Goal: Transaction & Acquisition: Purchase product/service

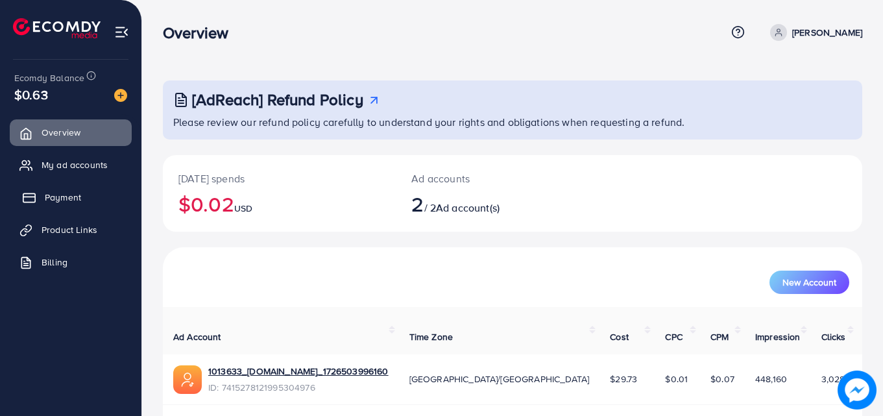
click at [90, 193] on link "Payment" at bounding box center [71, 197] width 122 height 26
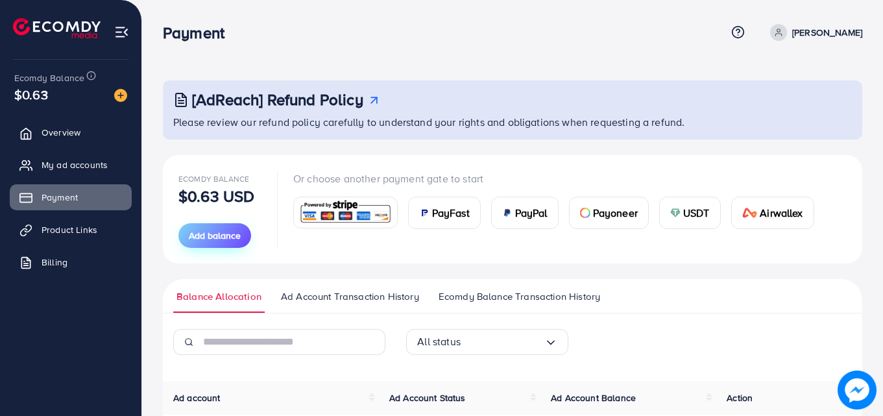
click at [202, 235] on span "Add balance" at bounding box center [215, 235] width 52 height 13
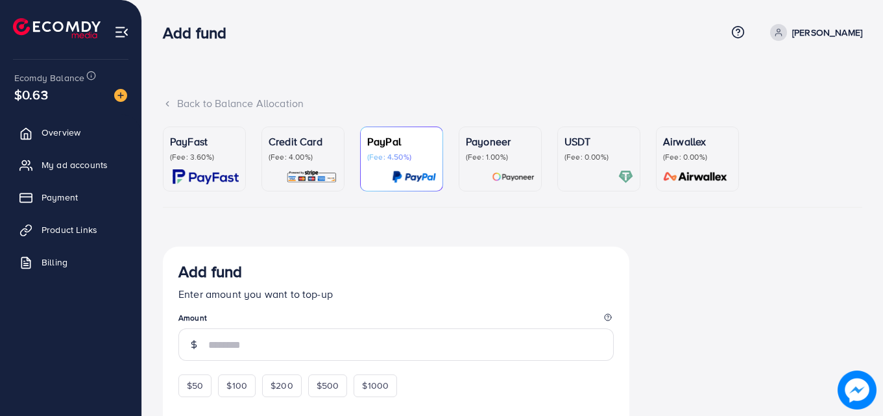
click at [196, 162] on p "(Fee: 3.60%)" at bounding box center [204, 157] width 69 height 10
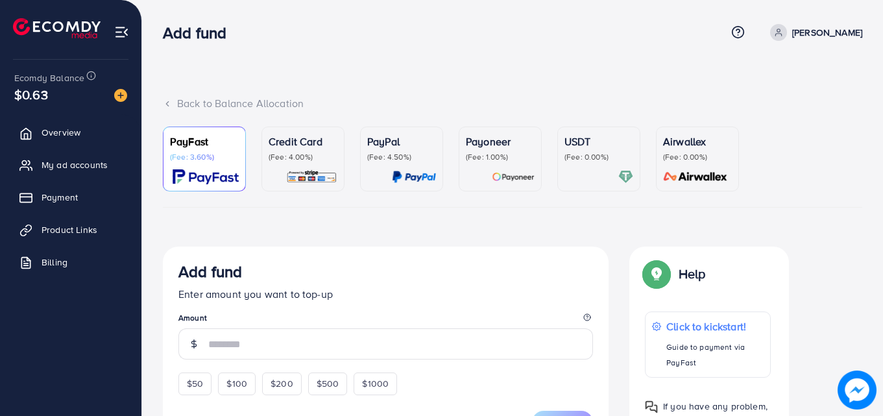
click at [196, 162] on p "(Fee: 3.60%)" at bounding box center [204, 157] width 69 height 10
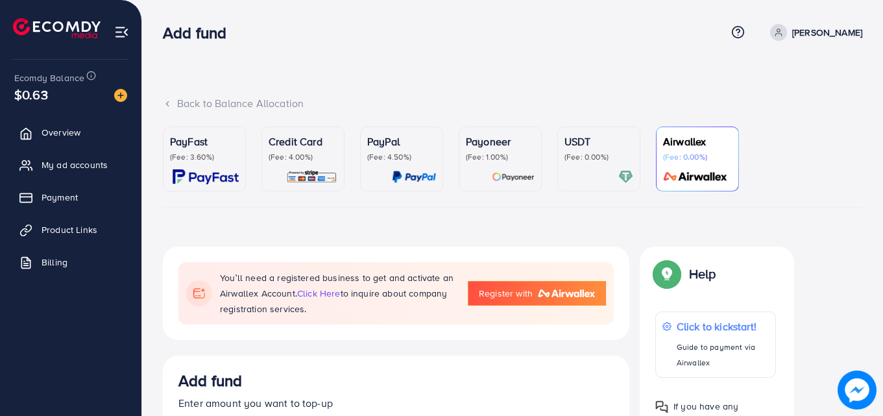
click at [219, 132] on link "PayFast (Fee: 3.60%)" at bounding box center [204, 159] width 83 height 65
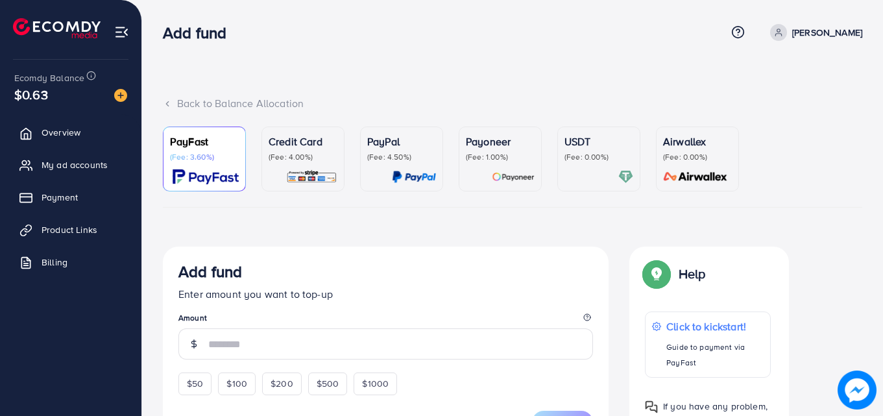
click at [212, 147] on p "PayFast" at bounding box center [204, 142] width 69 height 16
click at [197, 384] on span "$50" at bounding box center [195, 383] width 16 height 13
type input "**"
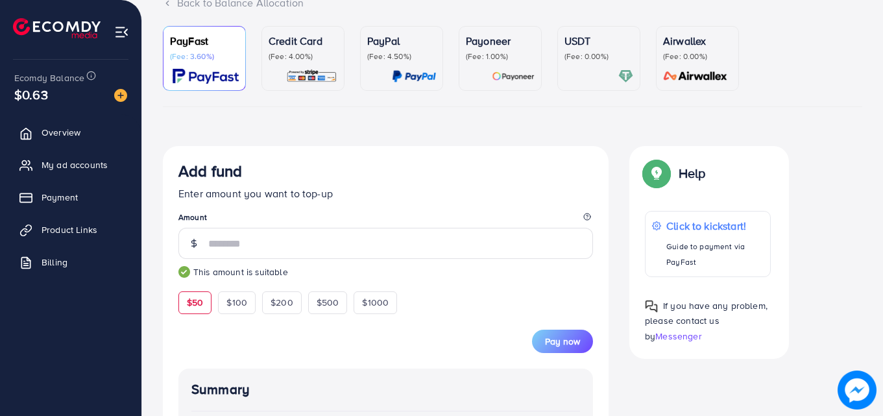
scroll to position [102, 0]
click at [568, 339] on span "Pay now" at bounding box center [562, 340] width 35 height 13
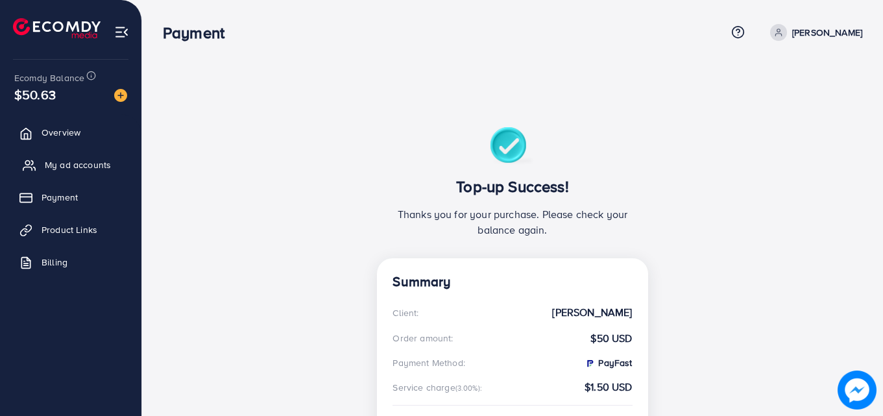
click at [75, 165] on span "My ad accounts" at bounding box center [78, 164] width 66 height 13
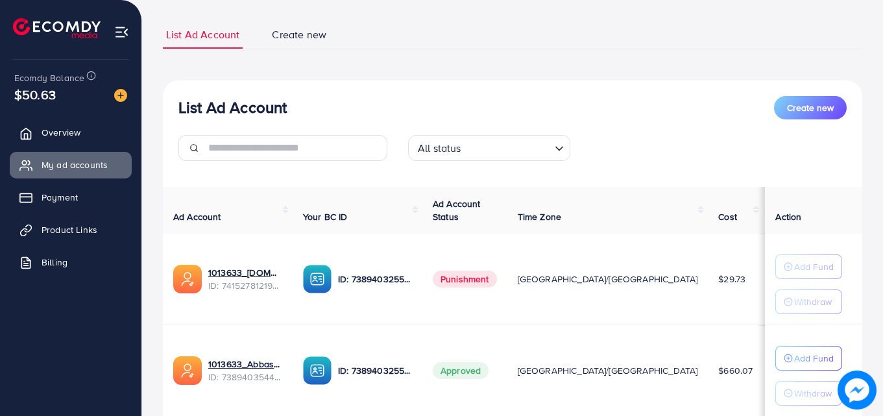
scroll to position [78, 0]
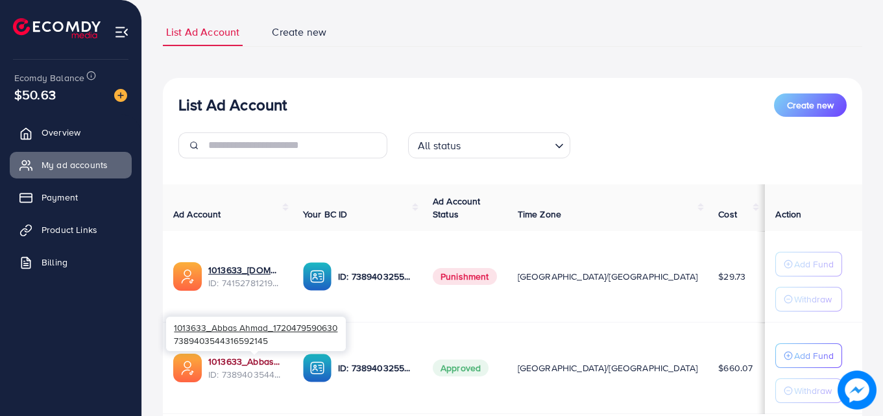
click at [256, 358] on link "1013633_Abbas Ahmad_1720479590630" at bounding box center [245, 361] width 74 height 13
click at [238, 360] on link "1013633_Abbas Ahmad_1720479590630" at bounding box center [245, 361] width 74 height 13
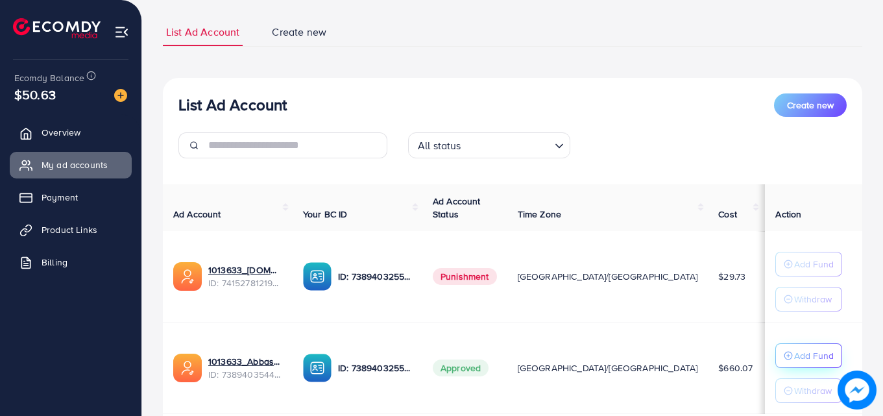
click at [794, 356] on p "Add Fund" at bounding box center [814, 356] width 40 height 16
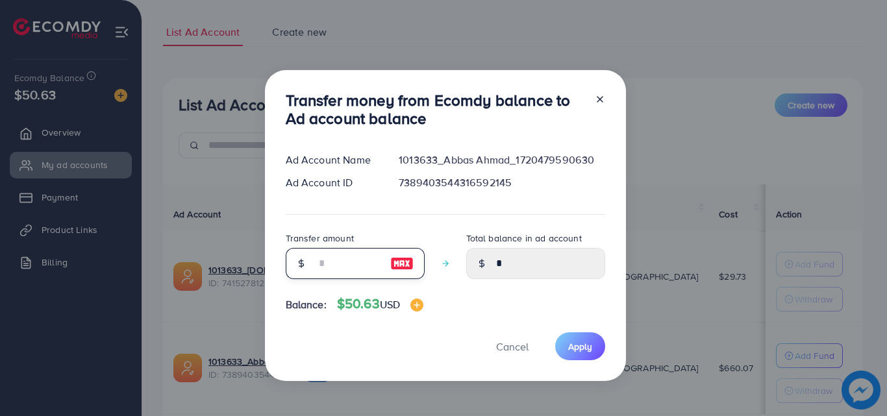
click at [354, 267] on input "number" at bounding box center [347, 263] width 65 height 31
type input "*"
type input "****"
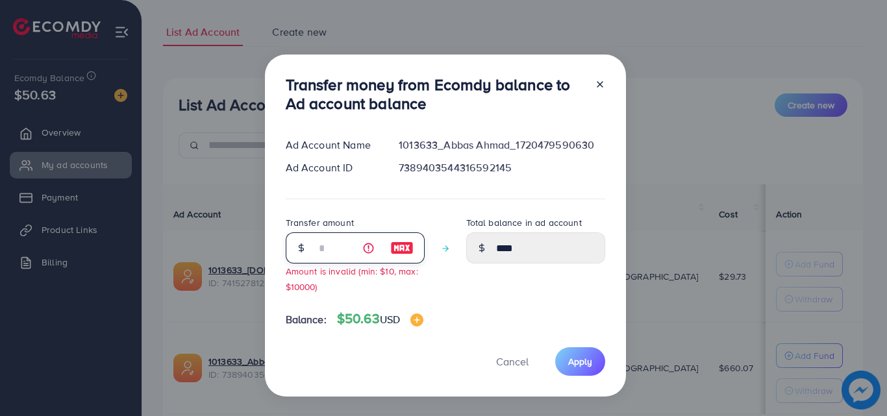
type input "**"
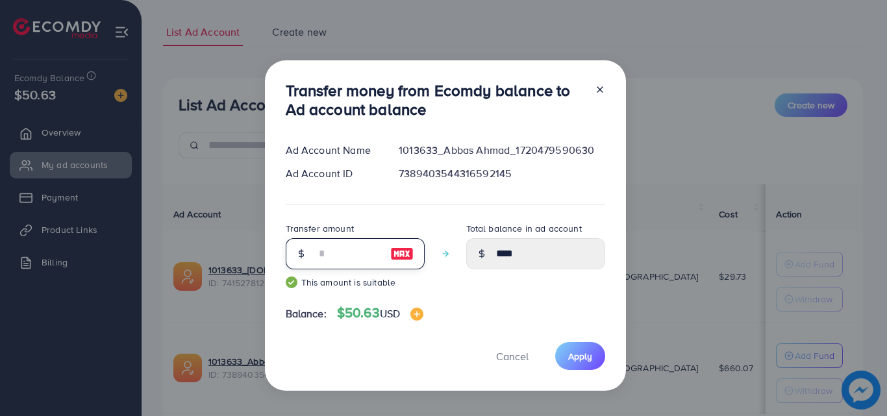
type input "*****"
type input "**"
click at [580, 351] on span "Apply" at bounding box center [580, 356] width 24 height 13
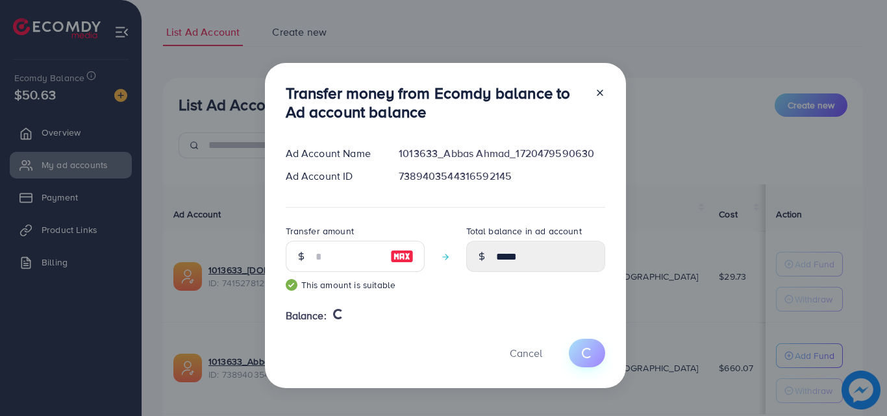
type input "*"
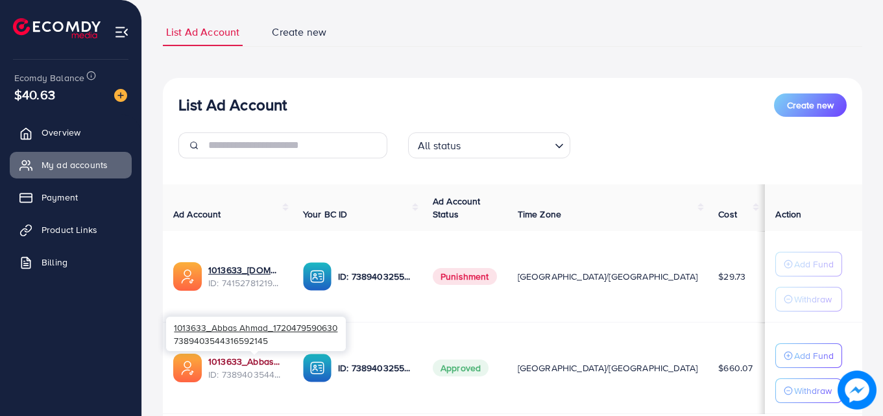
click at [265, 363] on link "1013633_Abbas Ahmad_1720479590630" at bounding box center [245, 361] width 74 height 13
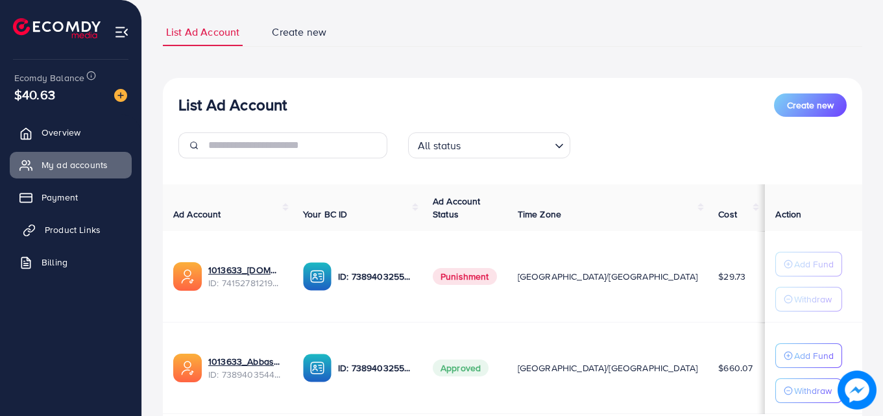
click at [63, 228] on span "Product Links" at bounding box center [73, 229] width 56 height 13
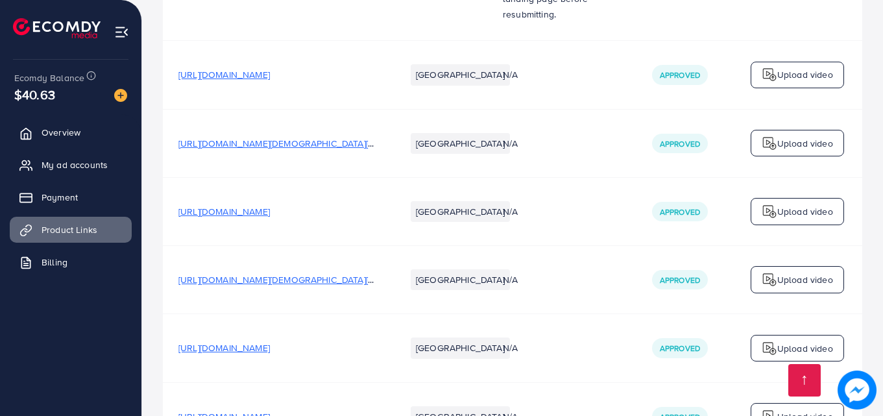
scroll to position [3910, 0]
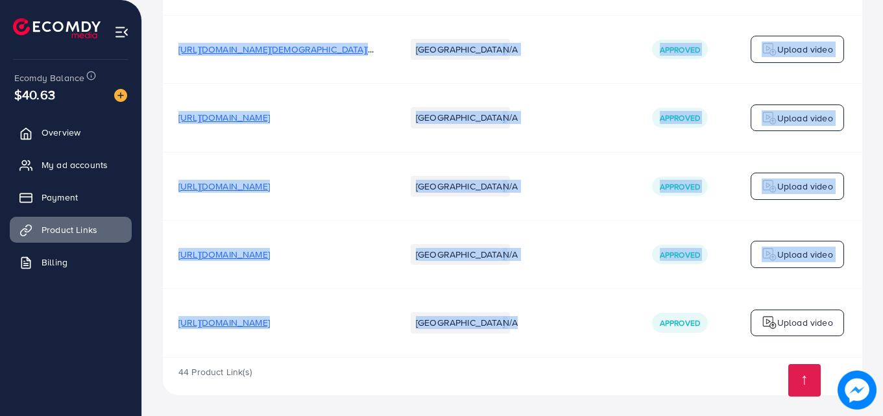
drag, startPoint x: 626, startPoint y: 352, endPoint x: 618, endPoint y: 355, distance: 9.0
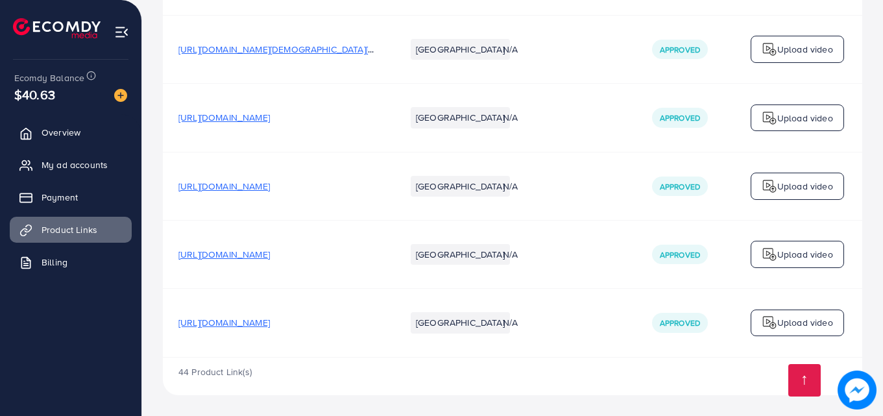
click at [616, 374] on div "44 Product Link(s)" at bounding box center [513, 377] width 700 height 38
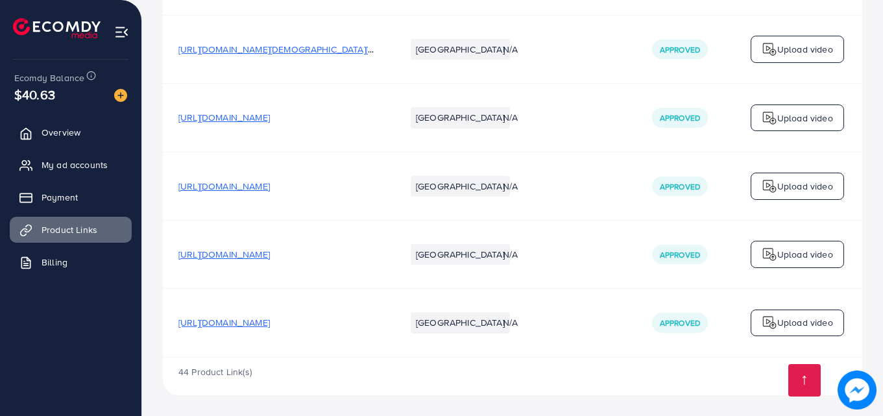
click at [622, 371] on div "44 Product Link(s)" at bounding box center [513, 377] width 700 height 38
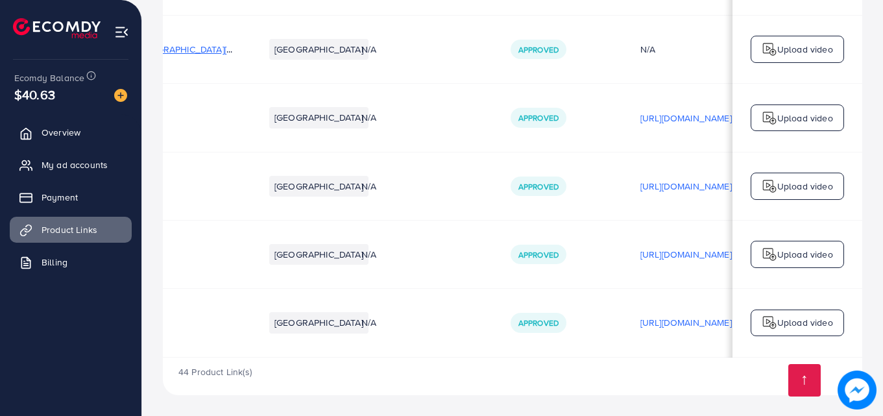
scroll to position [0, 142]
click at [128, 322] on span "[URL][DOMAIN_NAME]" at bounding box center [82, 322] width 92 height 13
click at [128, 249] on span "[URL][DOMAIN_NAME]" at bounding box center [82, 254] width 92 height 13
click at [128, 253] on span "[URL][DOMAIN_NAME]" at bounding box center [82, 254] width 92 height 13
